Goal: Task Accomplishment & Management: Use online tool/utility

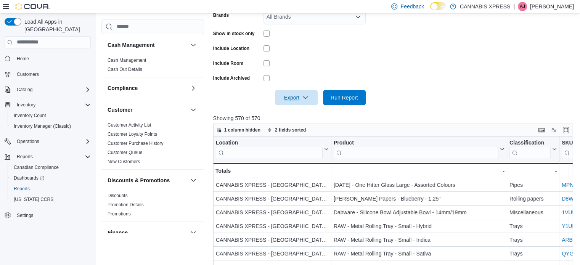
scroll to position [218, 0]
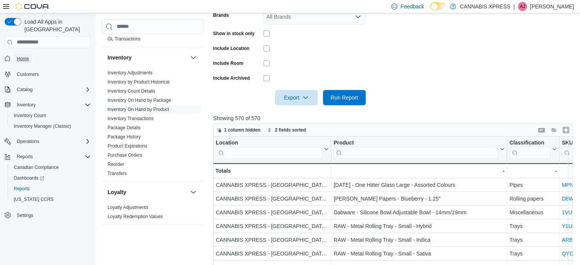
click at [19, 56] on span "Home" at bounding box center [23, 59] width 12 height 6
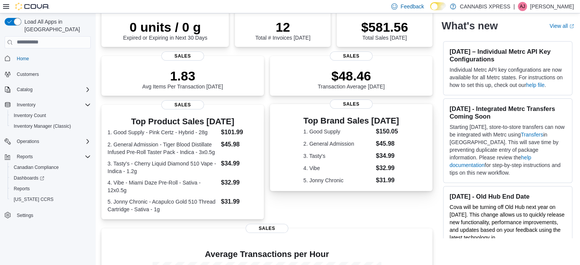
scroll to position [76, 0]
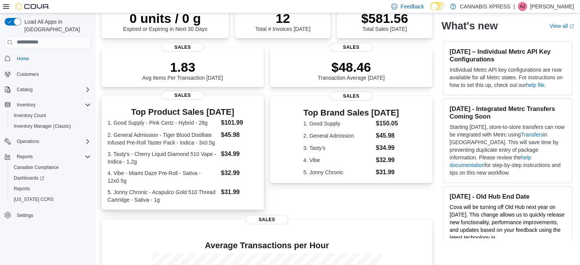
click at [189, 103] on div "Top Product Sales [DATE] 1. Good Supply - Pink Certz - Hybrid - 28g $101.99 2. …" at bounding box center [182, 152] width 162 height 114
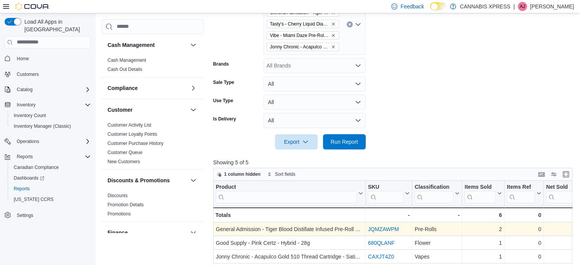
scroll to position [130, 0]
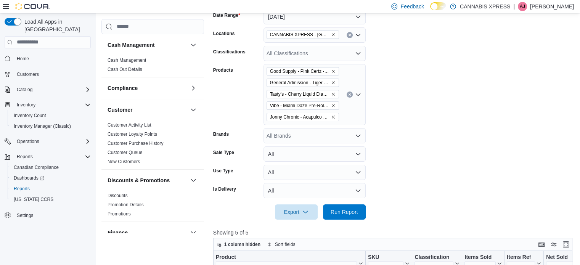
click at [352, 95] on button "Clear input" at bounding box center [350, 95] width 6 height 6
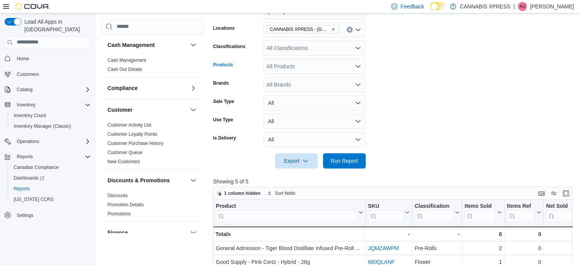
scroll to position [85, 0]
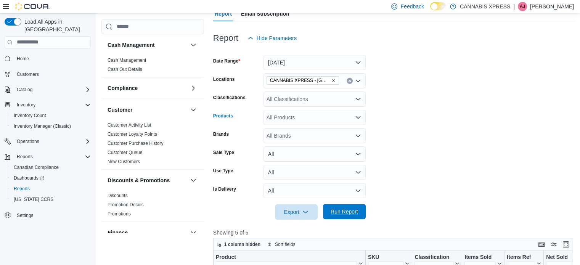
click at [336, 210] on span "Run Report" at bounding box center [344, 212] width 27 height 8
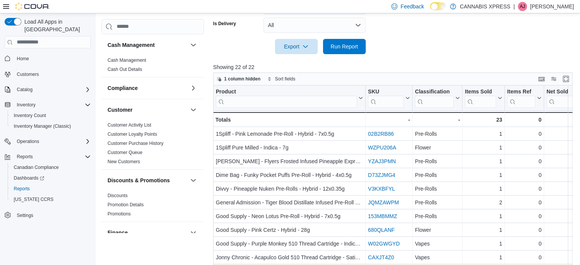
scroll to position [237, 0]
